Goal: Information Seeking & Learning: Compare options

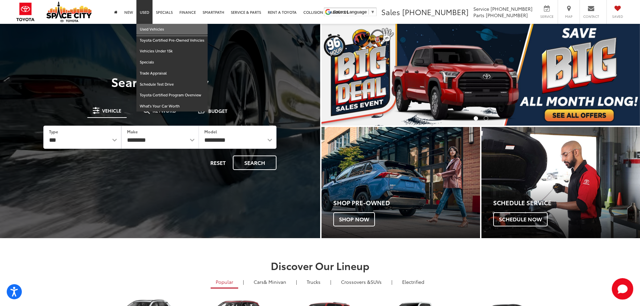
click at [145, 28] on link "Used Vehicles" at bounding box center [172, 29] width 71 height 11
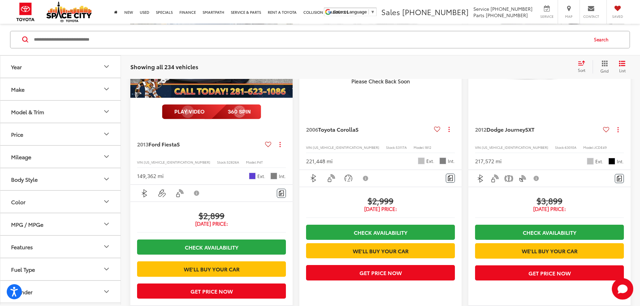
scroll to position [168, 0]
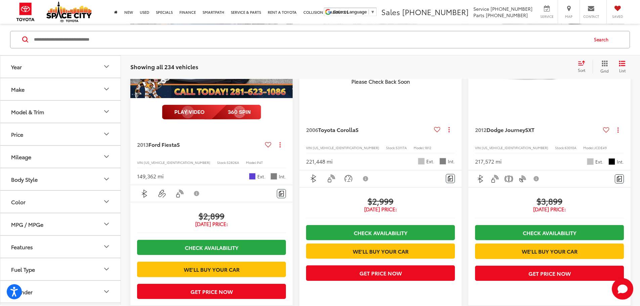
click at [36, 92] on button "Make" at bounding box center [60, 89] width 121 height 22
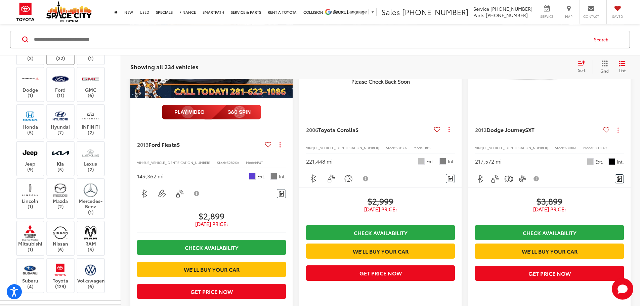
scroll to position [202, 0]
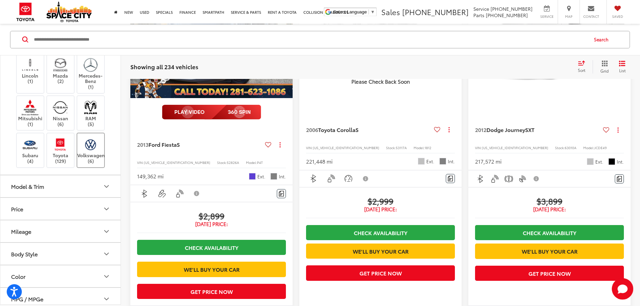
click at [82, 152] on img at bounding box center [90, 145] width 18 height 16
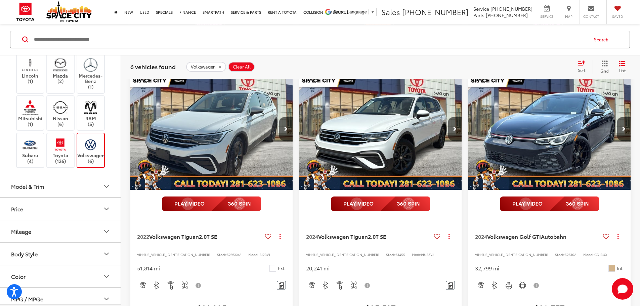
scroll to position [468, 0]
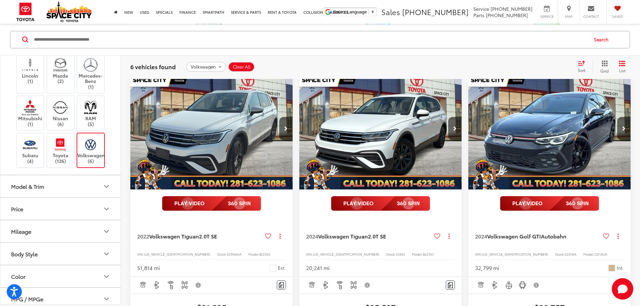
click at [93, 164] on label "Volkswagen (6)" at bounding box center [90, 150] width 27 height 27
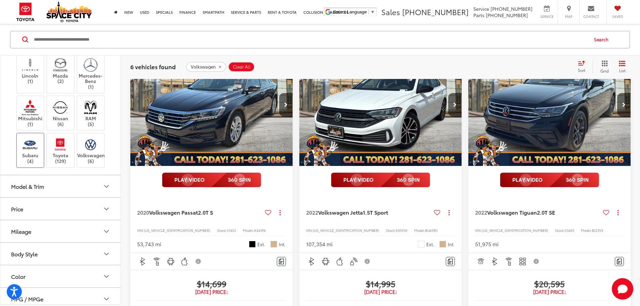
click at [35, 164] on label "Subaru (4)" at bounding box center [30, 150] width 27 height 27
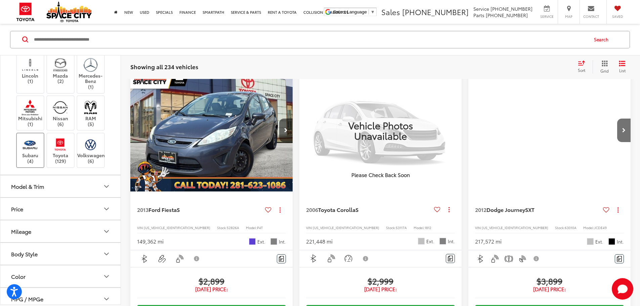
scroll to position [64, 0]
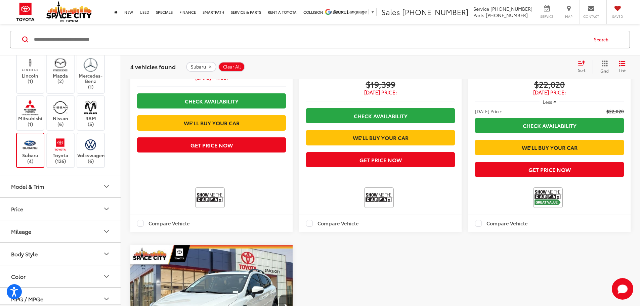
scroll to position [165, 0]
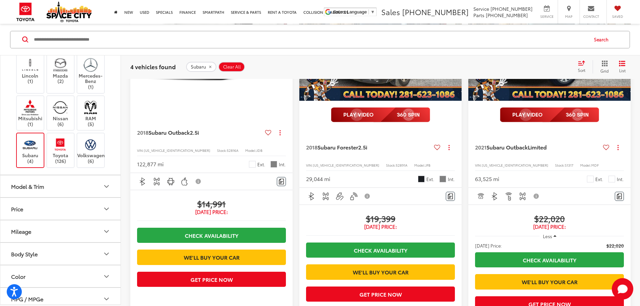
click at [34, 152] on img at bounding box center [30, 145] width 18 height 16
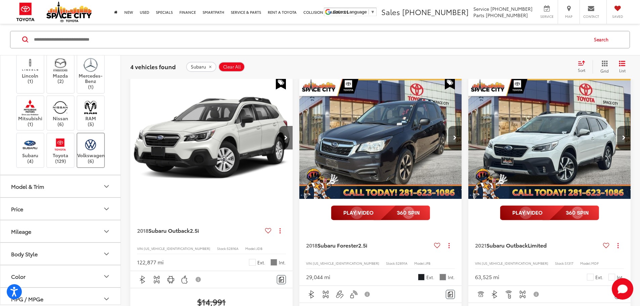
scroll to position [64, 0]
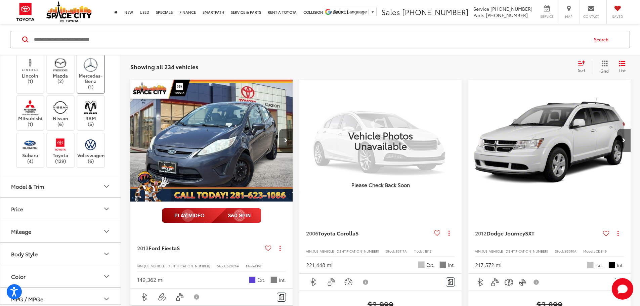
click at [88, 90] on label "Mercedes-Benz (1)" at bounding box center [90, 73] width 27 height 33
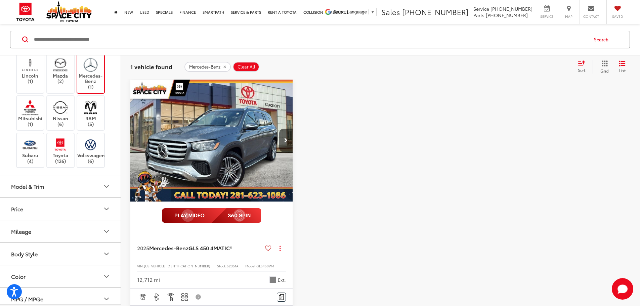
click at [89, 90] on label "Mercedes-Benz (1)" at bounding box center [90, 73] width 27 height 33
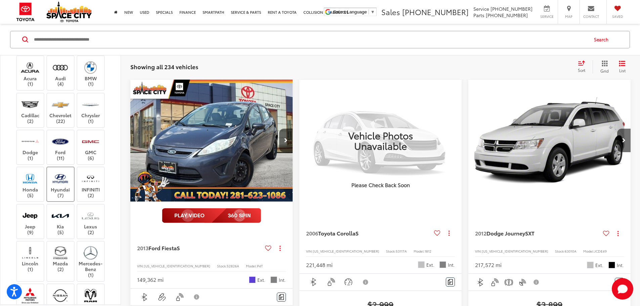
scroll to position [34, 0]
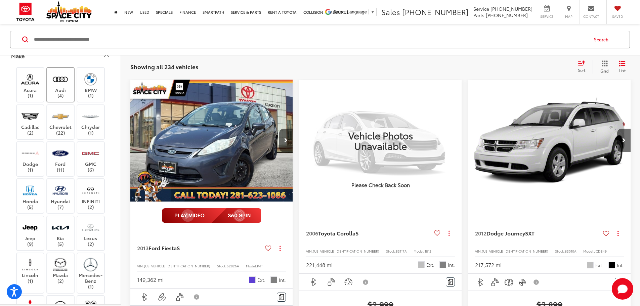
click at [59, 99] on label "Audi (4)" at bounding box center [60, 84] width 27 height 27
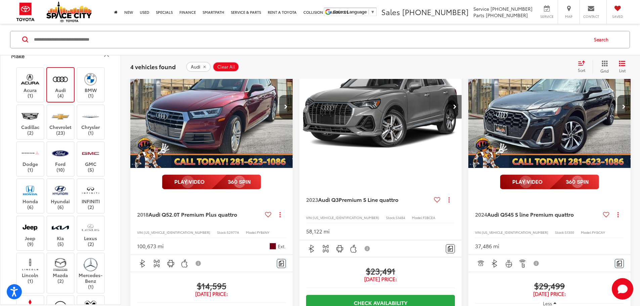
scroll to position [64, 0]
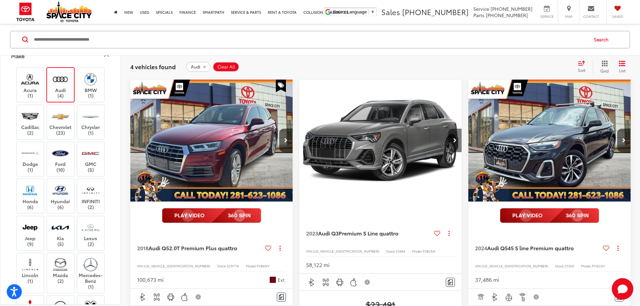
click at [454, 138] on icon "Next image" at bounding box center [455, 140] width 3 height 5
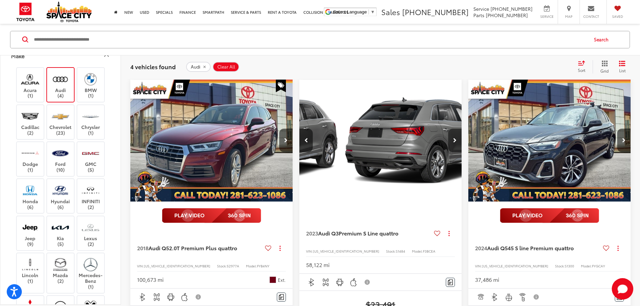
click at [454, 138] on icon "Next image" at bounding box center [455, 140] width 3 height 5
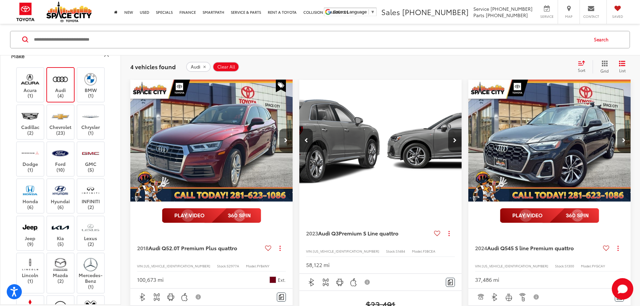
click at [63, 92] on label "Audi (4)" at bounding box center [60, 84] width 27 height 27
click at [39, 122] on img at bounding box center [30, 116] width 18 height 16
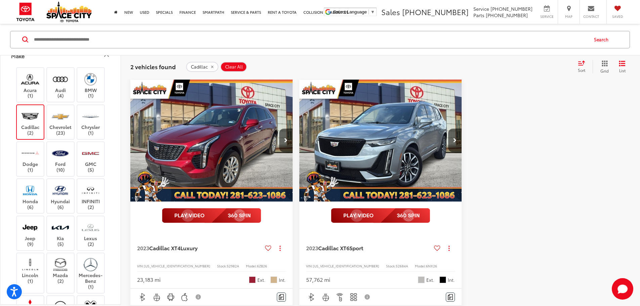
click at [37, 123] on label "Cadillac (2)" at bounding box center [30, 121] width 27 height 27
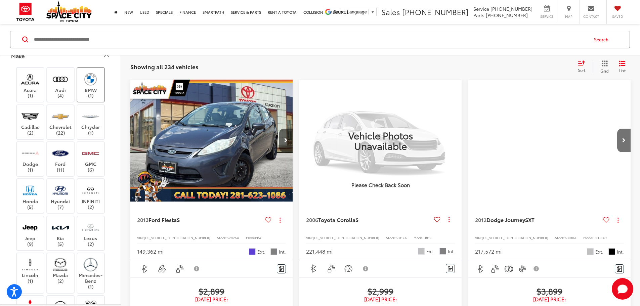
click at [99, 96] on label "BMW (1)" at bounding box center [90, 84] width 27 height 27
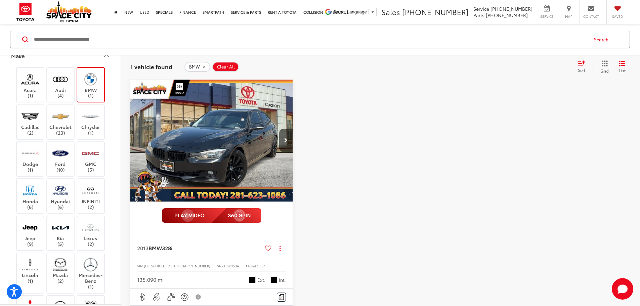
click at [100, 90] on label "BMW (1)" at bounding box center [90, 84] width 27 height 27
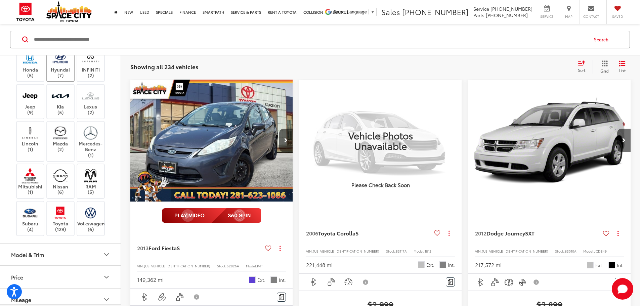
scroll to position [168, 0]
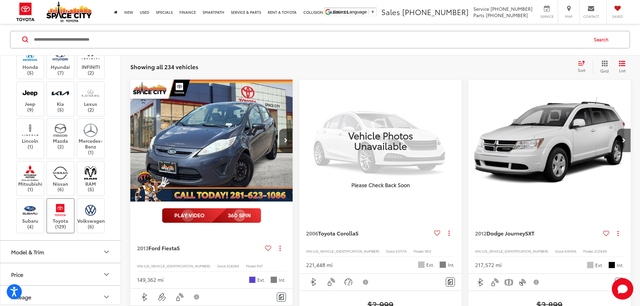
click at [61, 225] on label "Toyota (129)" at bounding box center [60, 215] width 27 height 27
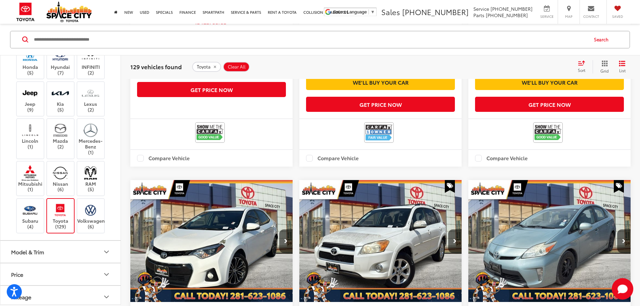
scroll to position [602, 0]
